Goal: Task Accomplishment & Management: Complete application form

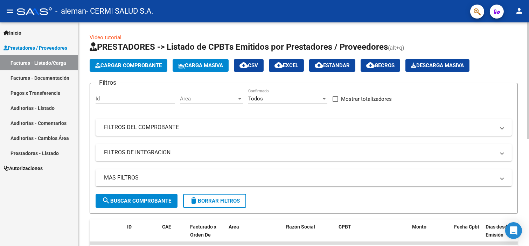
click at [145, 68] on span "Cargar Comprobante" at bounding box center [128, 65] width 66 height 6
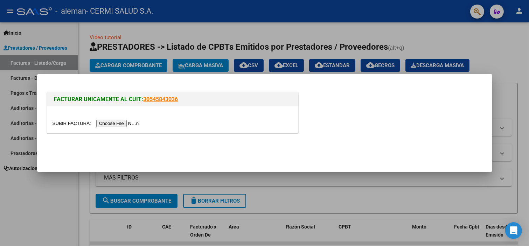
click at [114, 121] on input "file" at bounding box center [96, 123] width 89 height 7
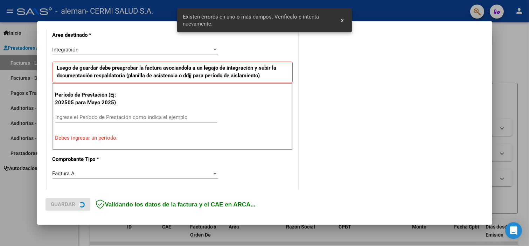
scroll to position [163, 0]
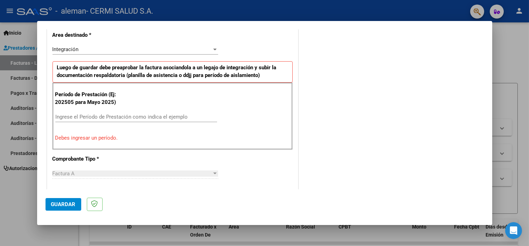
click at [169, 115] on input "Ingrese el Período de Prestación como indica el ejemplo" at bounding box center [136, 117] width 162 height 6
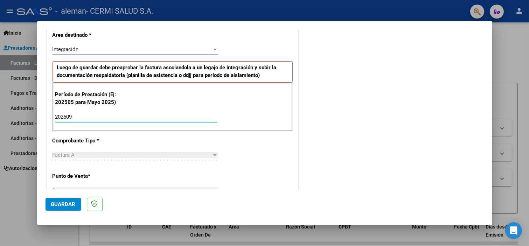
type input "202509"
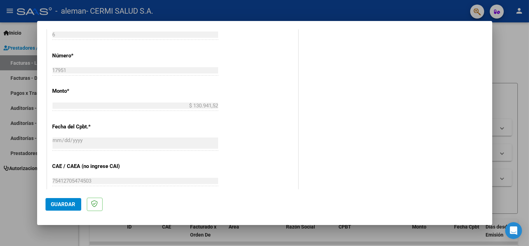
scroll to position [358, 0]
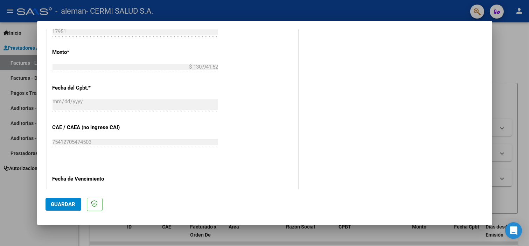
drag, startPoint x: 199, startPoint y: 104, endPoint x: 399, endPoint y: 78, distance: 201.1
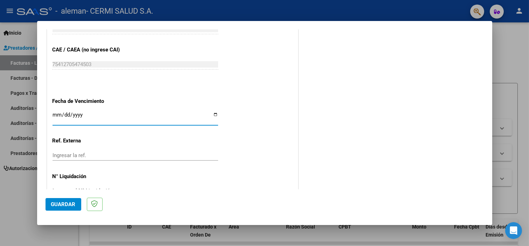
click at [141, 118] on input "Ingresar la fecha" at bounding box center [135, 117] width 166 height 11
click at [62, 114] on input "Ingresar la fecha" at bounding box center [135, 117] width 166 height 11
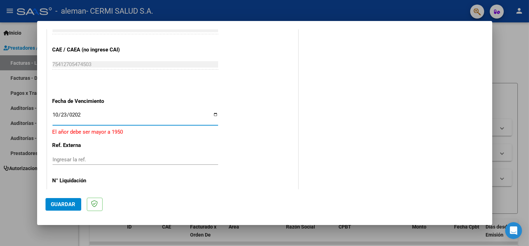
type input "[DATE]"
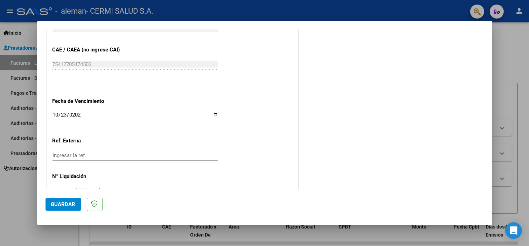
click at [50, 200] on button "Guardar" at bounding box center [63, 204] width 36 height 13
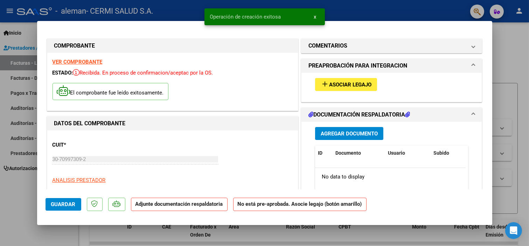
click at [360, 128] on button "Agregar Documento" at bounding box center [349, 133] width 68 height 13
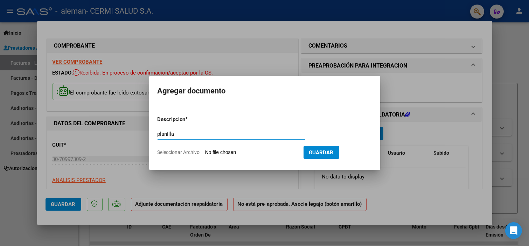
type input "planilla"
click at [243, 156] on input "Seleccionar Archivo" at bounding box center [251, 152] width 93 height 7
type input "C:\fakepath\[PERSON_NAME] [PERSON_NAME].pdf"
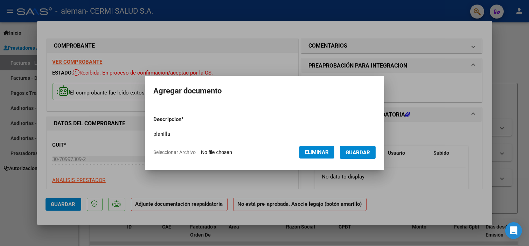
click at [354, 149] on span "Guardar" at bounding box center [357, 152] width 24 height 6
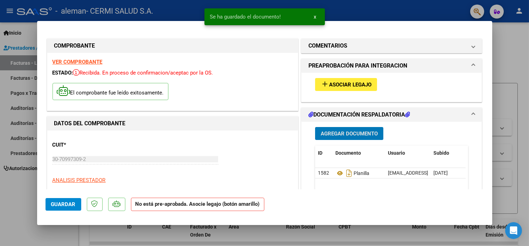
click at [329, 82] on span "Asociar Legajo" at bounding box center [350, 85] width 42 height 6
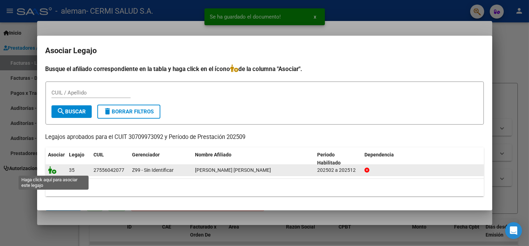
click at [52, 169] on icon at bounding box center [52, 170] width 8 height 8
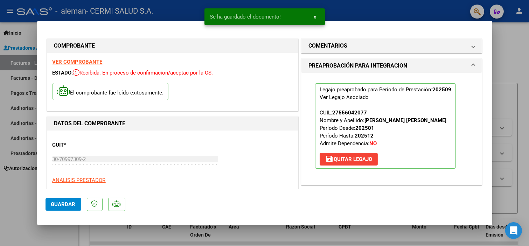
click at [29, 164] on div at bounding box center [264, 123] width 529 height 246
type input "$ 0,00"
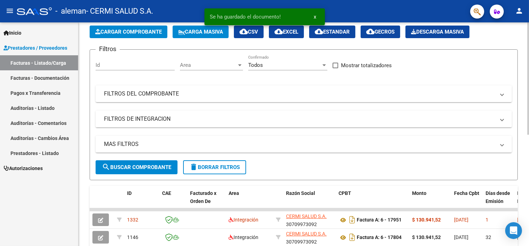
scroll to position [78, 0]
